Goal: Task Accomplishment & Management: Use online tool/utility

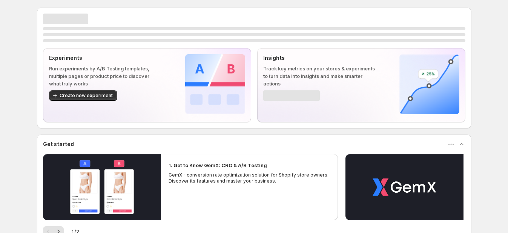
scroll to position [58, 0]
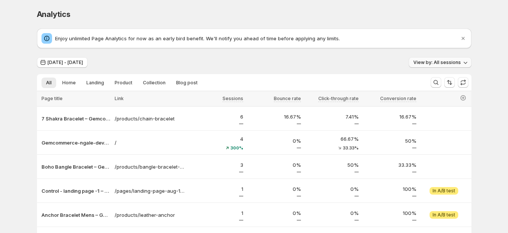
click at [447, 63] on span "View by: All sessions" at bounding box center [436, 63] width 47 height 6
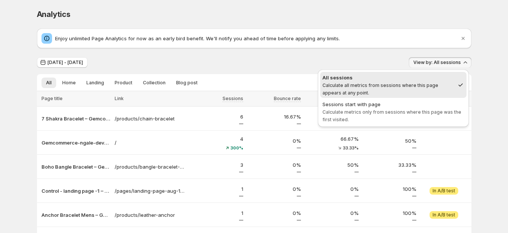
click at [374, 62] on div "[DATE] - [DATE] View by: All sessions" at bounding box center [254, 62] width 434 height 11
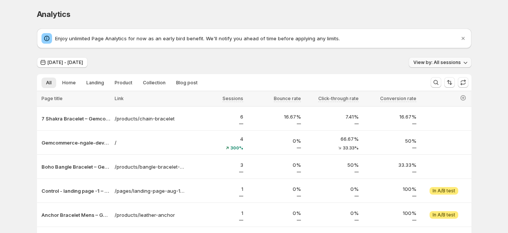
click at [438, 63] on span "View by: All sessions" at bounding box center [436, 63] width 47 height 6
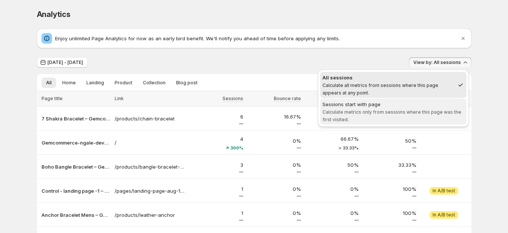
click at [403, 106] on div "Sessions start with page" at bounding box center [393, 105] width 142 height 8
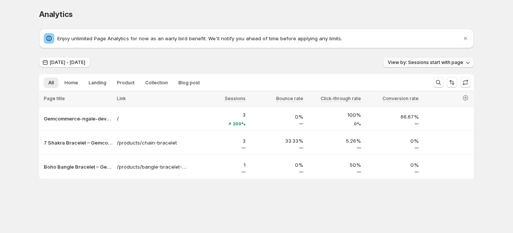
click at [445, 62] on span "View by: Sessions start with page" at bounding box center [424, 63] width 75 height 6
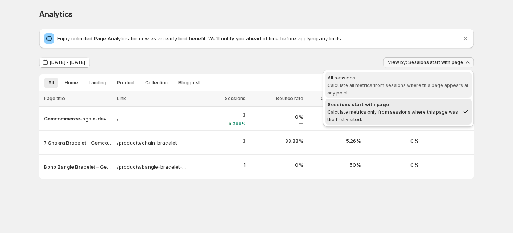
click at [408, 83] on span "Calculate all metrics from sessions where this page appears at any point." at bounding box center [397, 89] width 141 height 13
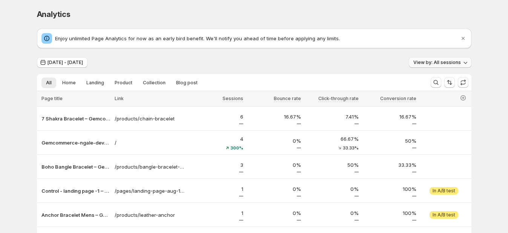
click at [436, 62] on span "View by: All sessions" at bounding box center [436, 63] width 47 height 6
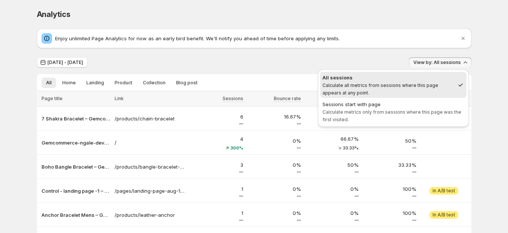
click at [409, 14] on div "Analytics" at bounding box center [254, 14] width 434 height 11
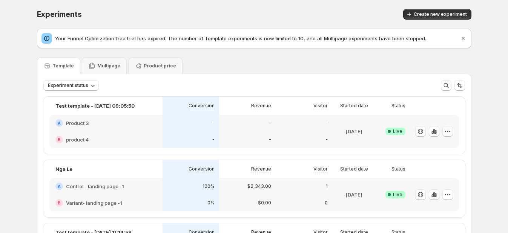
click at [450, 131] on icon "button" at bounding box center [449, 131] width 1 height 1
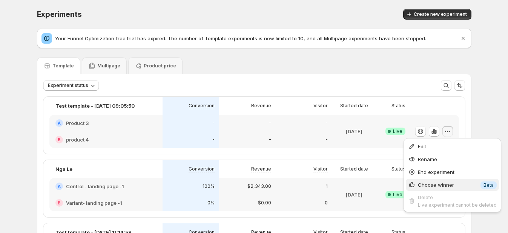
click at [432, 182] on span "Choose winner" at bounding box center [436, 185] width 36 height 6
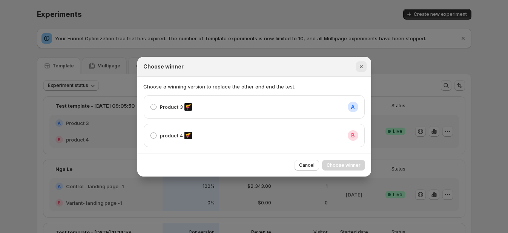
click at [364, 71] on button "Close" at bounding box center [361, 66] width 11 height 11
